Goal: Information Seeking & Learning: Check status

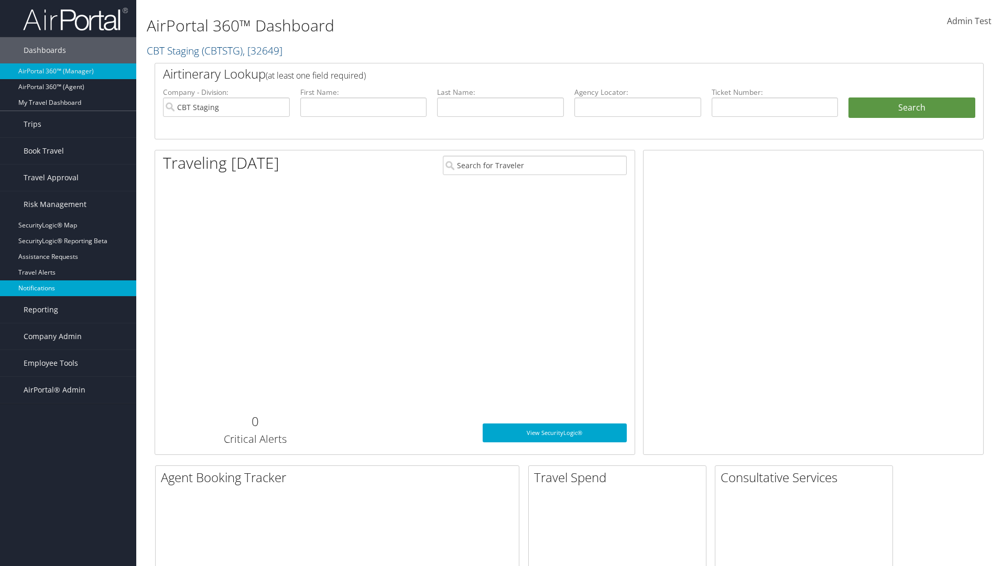
click at [68, 288] on link "Notifications" at bounding box center [68, 288] width 136 height 16
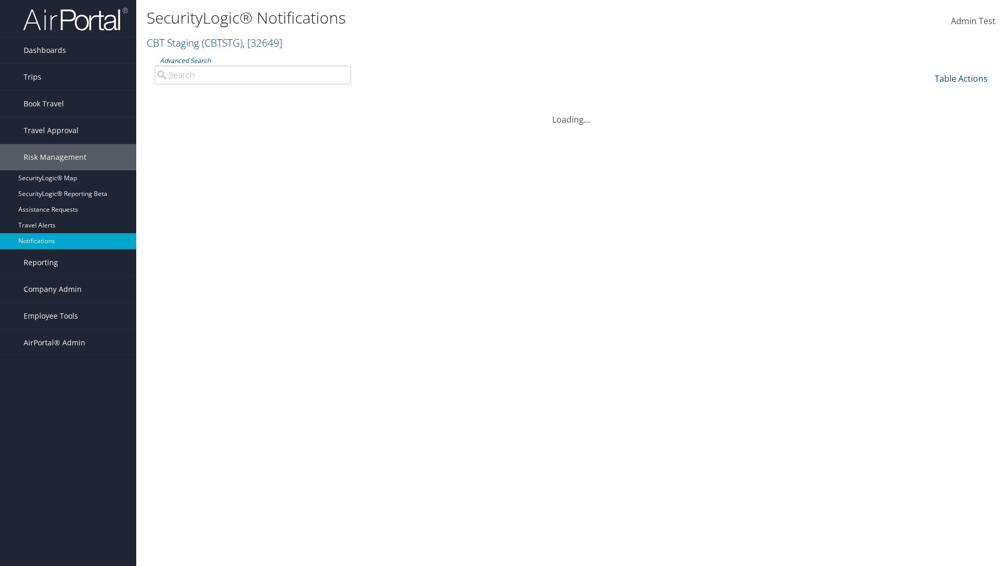
click at [173, 42] on link "CBT Staging ( CBTSTG ) , [ 32649 ]" at bounding box center [215, 43] width 136 height 14
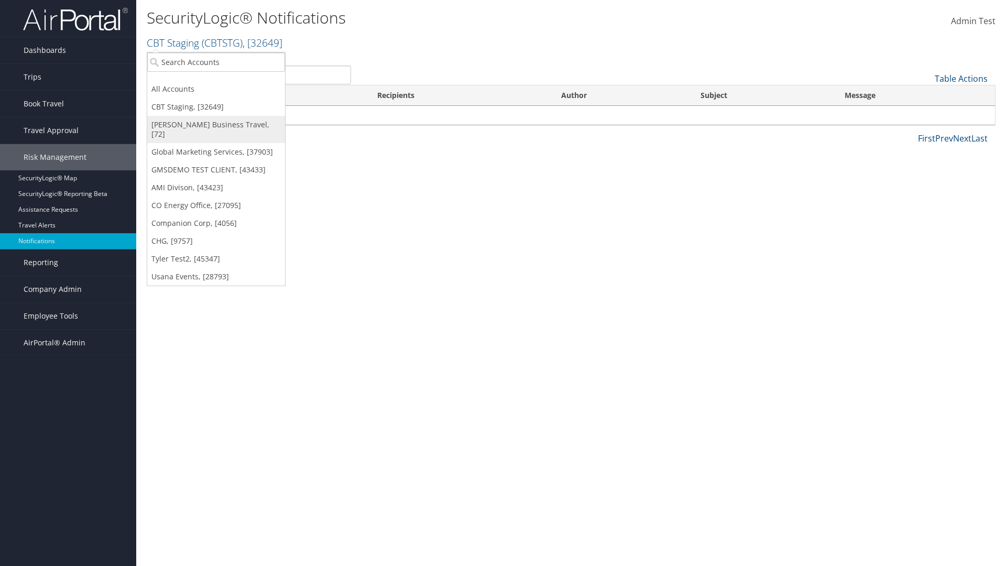
click at [216, 125] on link "[PERSON_NAME] Business Travel, [72]" at bounding box center [216, 129] width 138 height 27
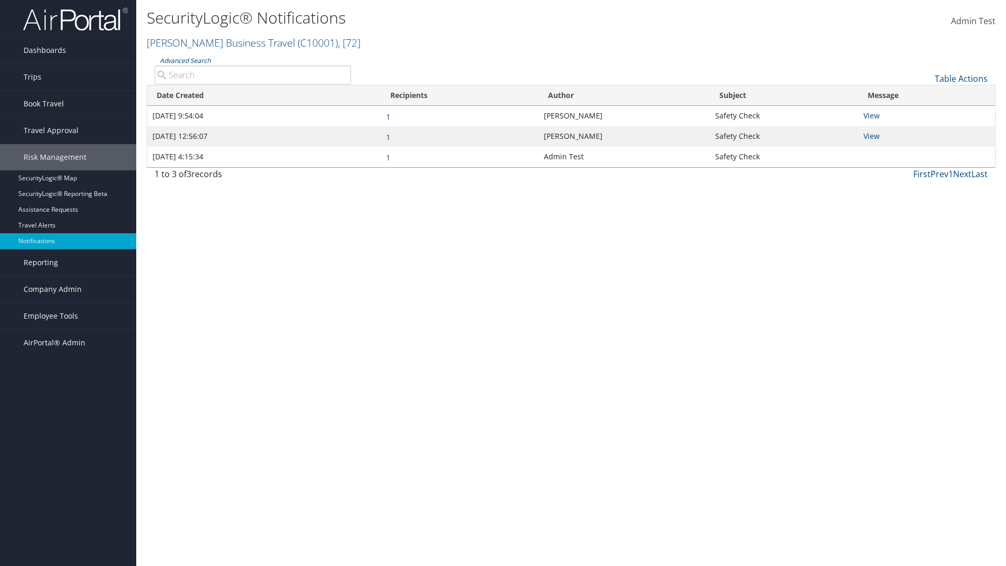
click at [184, 60] on link "Advanced Search" at bounding box center [185, 60] width 51 height 9
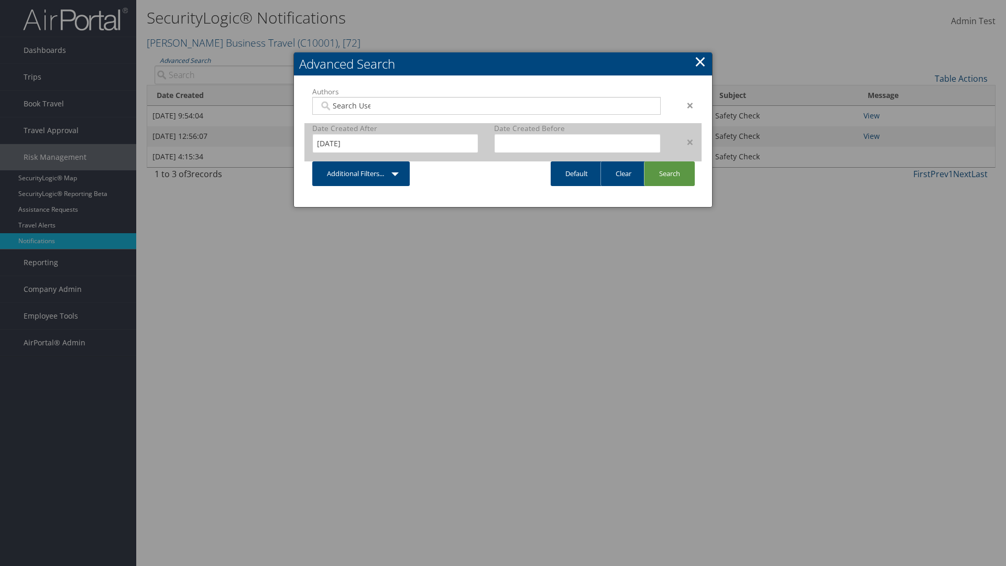
click at [685, 142] on div "×" at bounding box center [685, 142] width 33 height 13
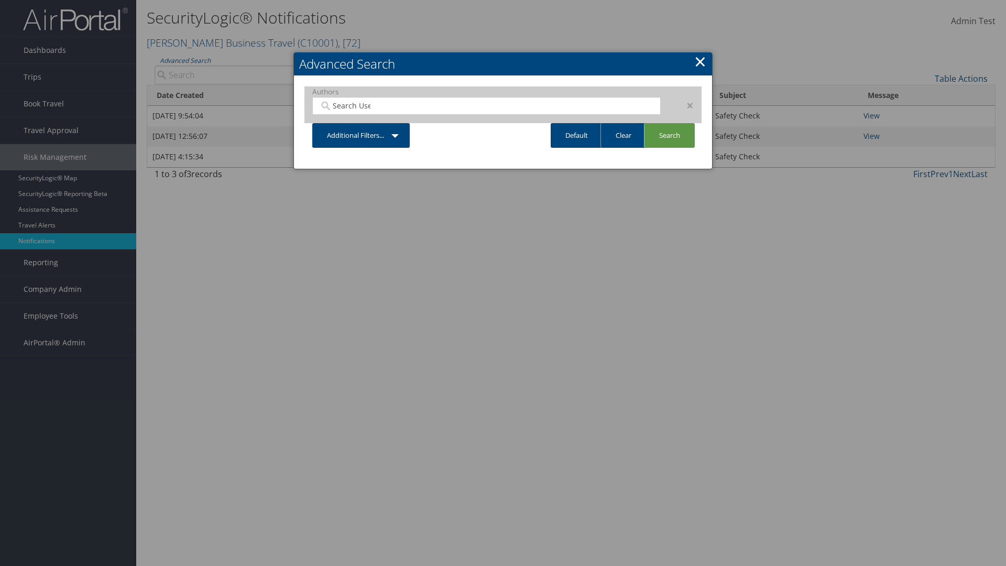
click at [685, 105] on div "×" at bounding box center [685, 105] width 33 height 13
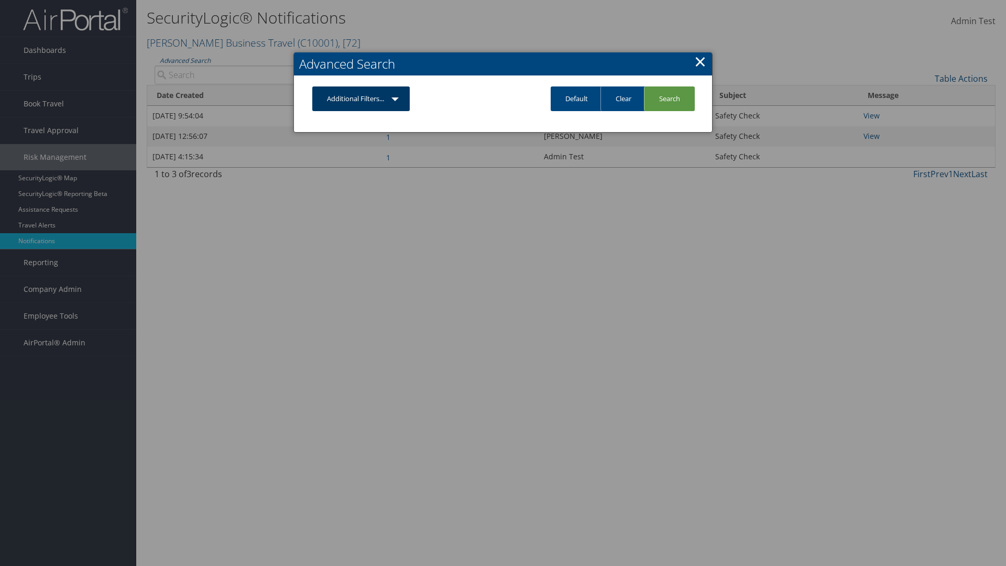
click at [362, 99] on link "Additional Filters..." at bounding box center [360, 98] width 97 height 25
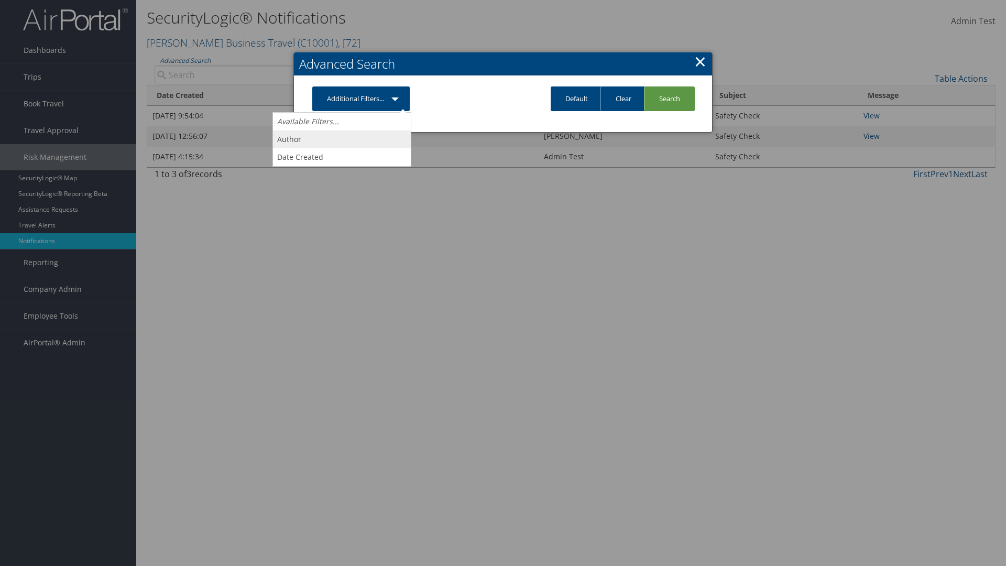
click at [342, 139] on link "Author" at bounding box center [342, 140] width 138 height 18
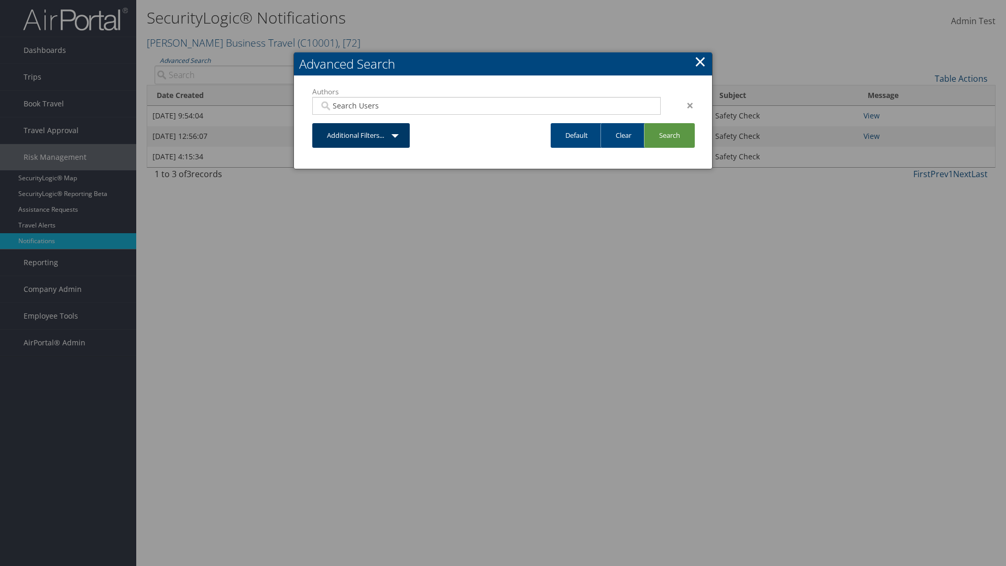
click at [362, 135] on link "Additional Filters..." at bounding box center [360, 135] width 97 height 25
click at [342, 176] on link "Date Created" at bounding box center [342, 176] width 138 height 18
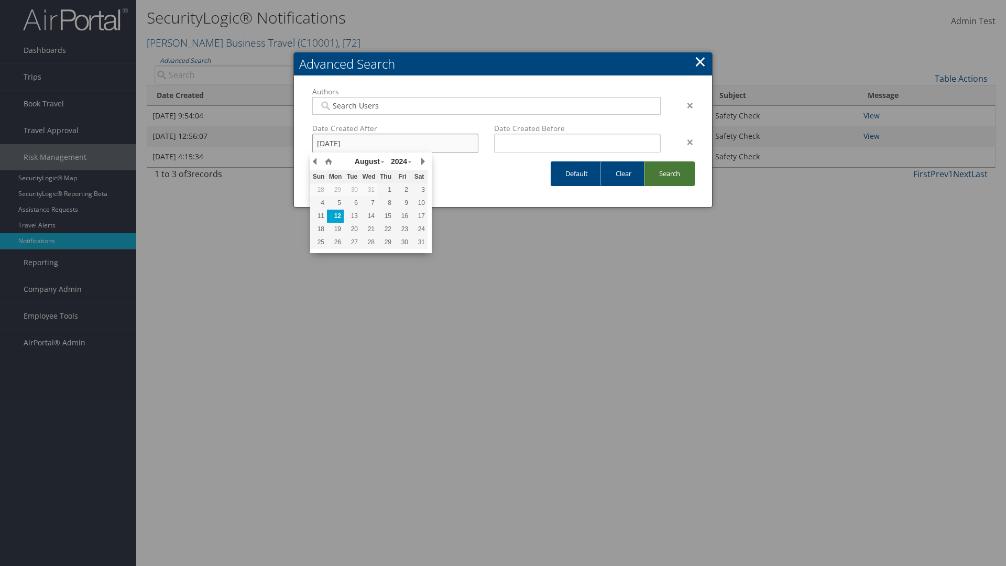
type input "08/12/2024"
click at [669, 173] on link "Search" at bounding box center [669, 173] width 51 height 25
